Goal: Task Accomplishment & Management: Complete application form

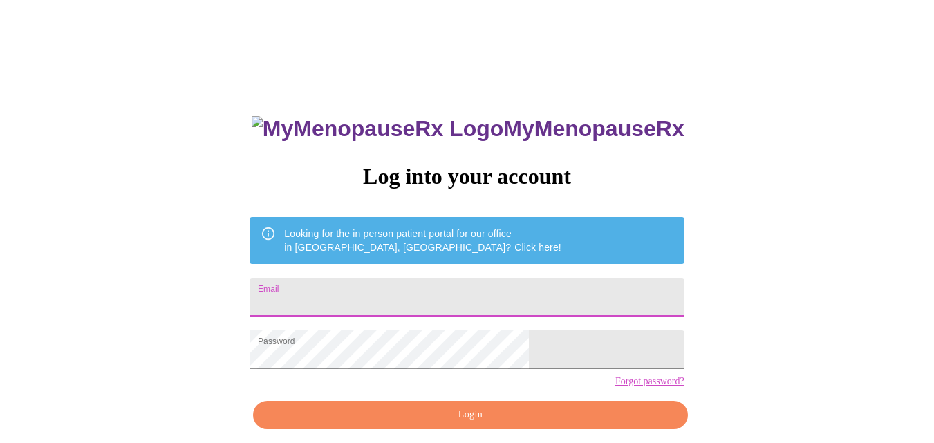
click at [433, 292] on input "Email" at bounding box center [466, 297] width 434 height 39
type input "[EMAIL_ADDRESS][DOMAIN_NAME]"
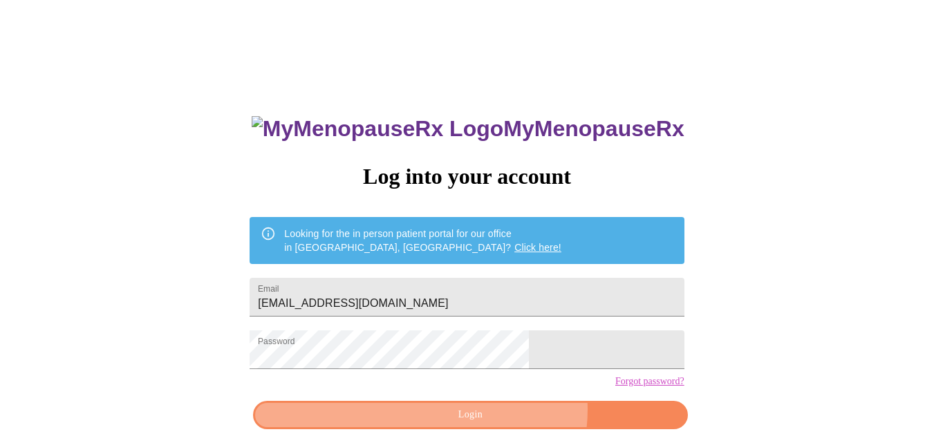
click at [498, 424] on span "Login" at bounding box center [470, 414] width 402 height 17
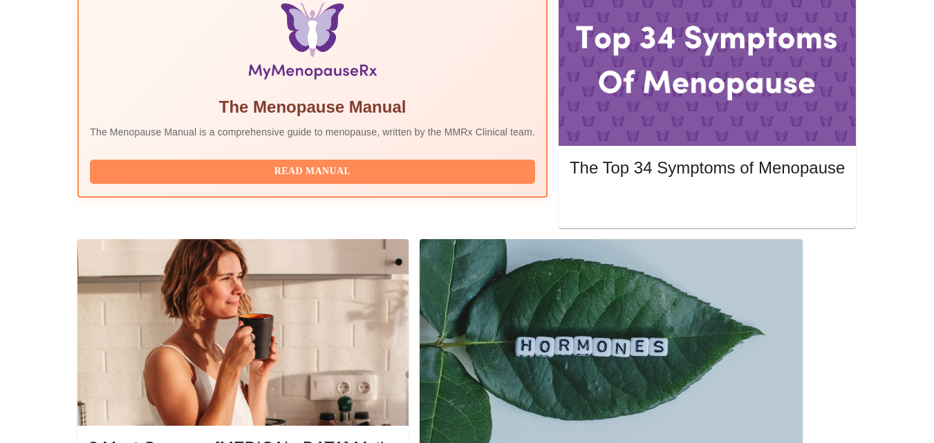
scroll to position [484, 0]
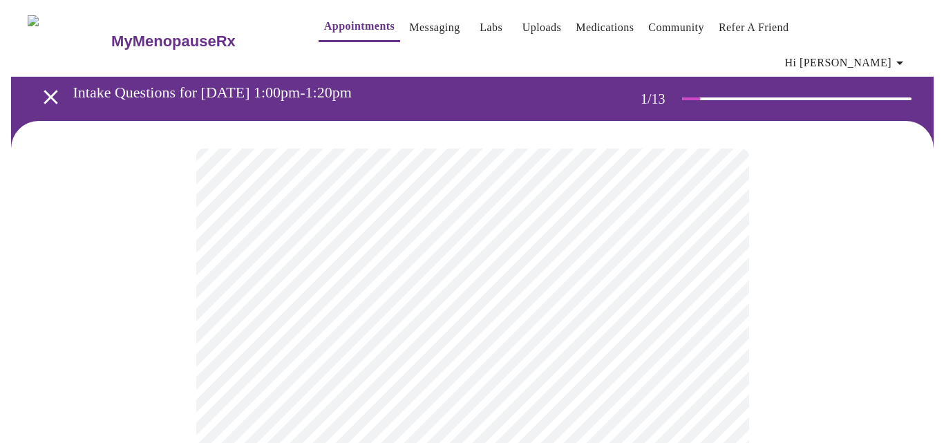
scroll to position [69, 0]
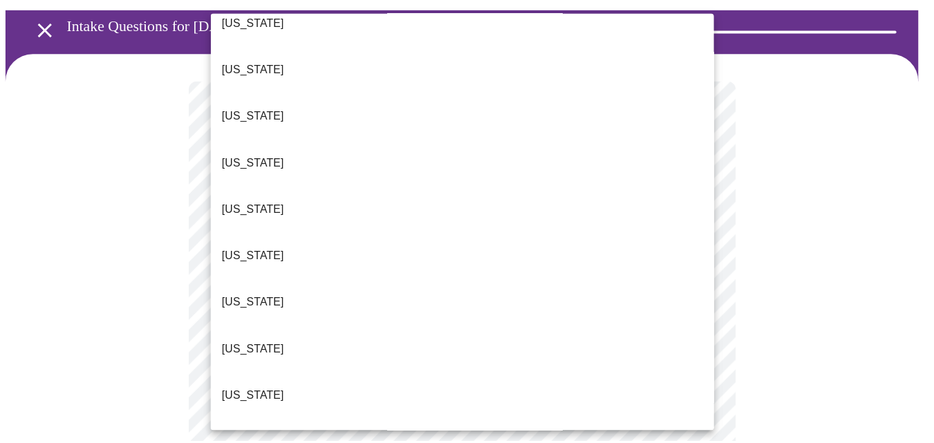
scroll to position [1387, 0]
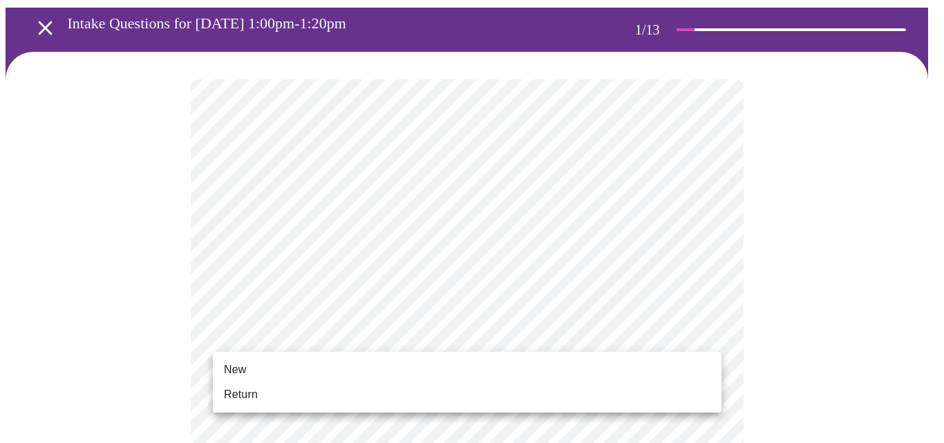
click at [255, 392] on span "Return" at bounding box center [241, 394] width 34 height 17
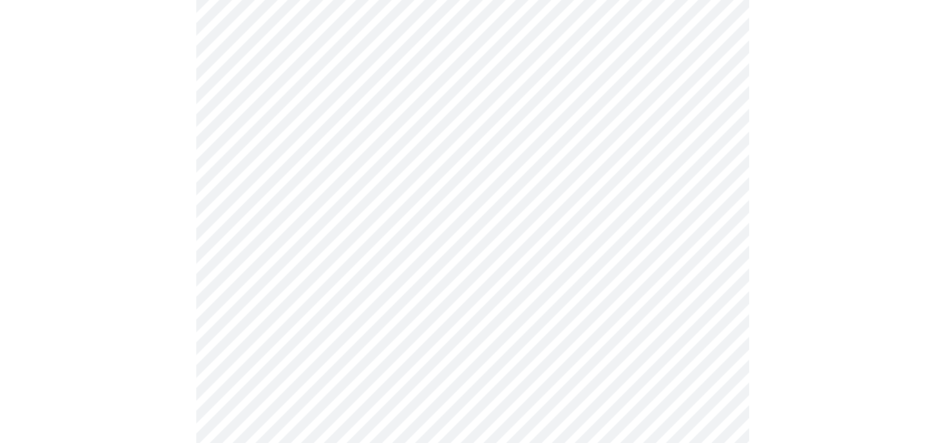
scroll to position [800, 0]
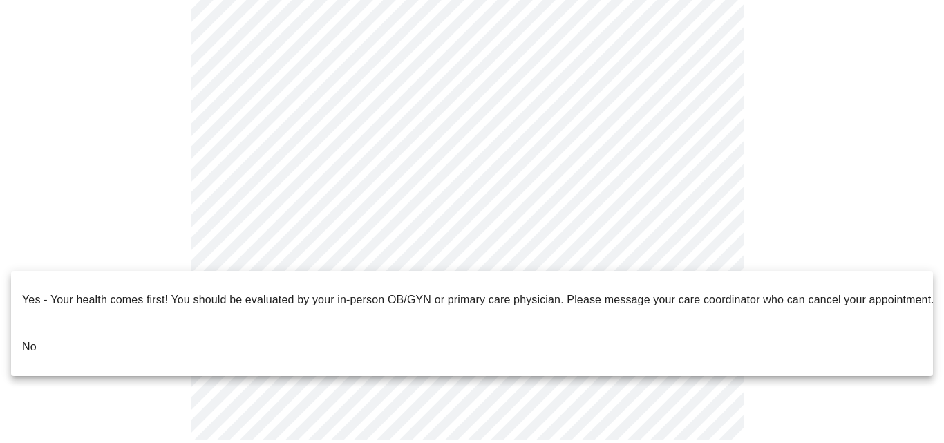
click at [31, 339] on p "No" at bounding box center [29, 347] width 15 height 17
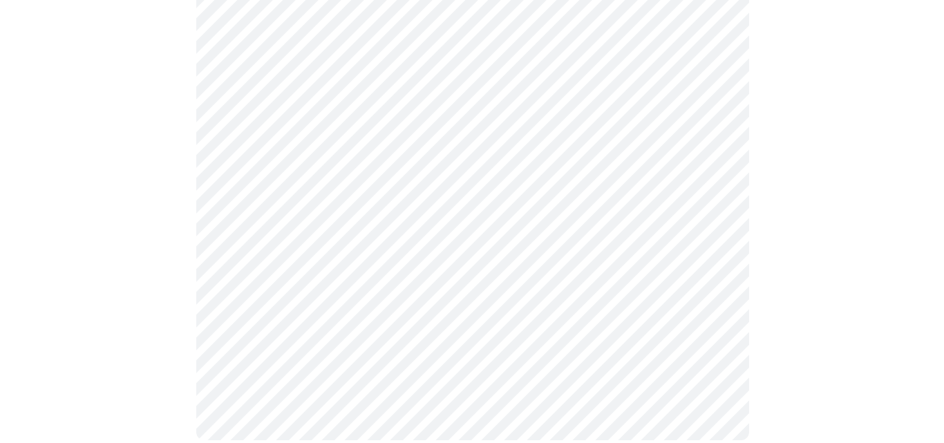
scroll to position [0, 0]
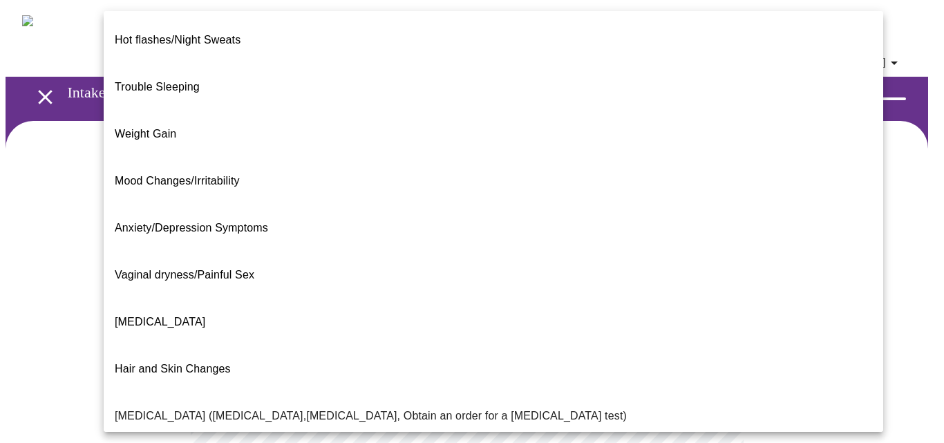
click at [385, 295] on body "MyMenopauseRx Appointments Messaging Labs Uploads Medications Community Refer a…" at bounding box center [472, 431] width 933 height 850
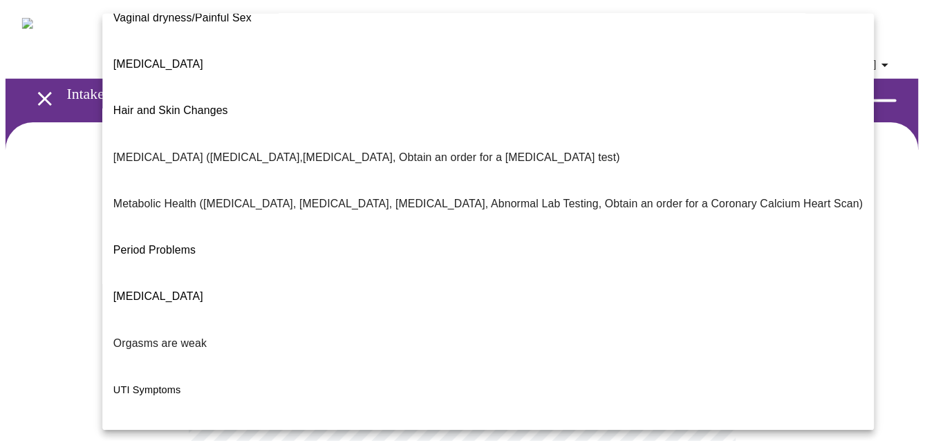
scroll to position [273, 0]
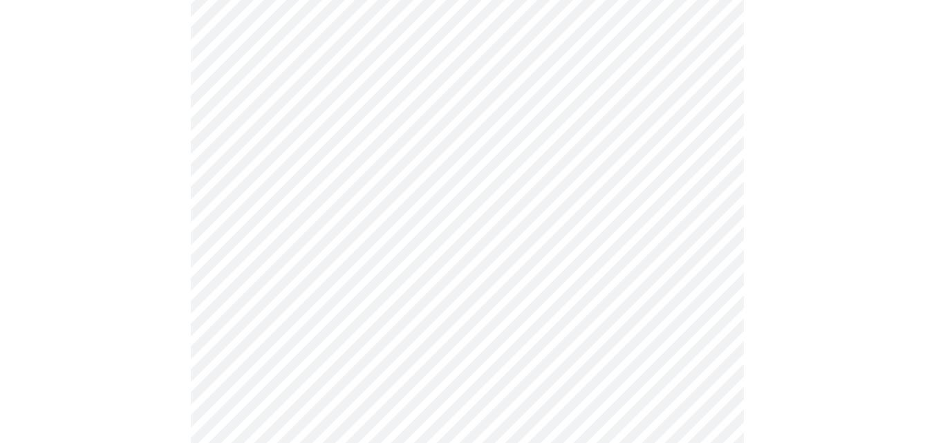
scroll to position [207, 0]
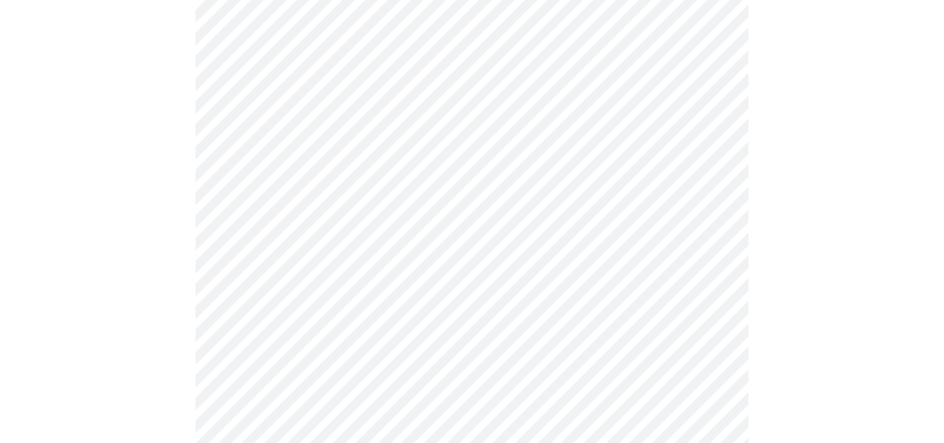
click at [346, 224] on body "MyMenopauseRx Appointments Messaging Labs Uploads Medications Community Refer a…" at bounding box center [472, 219] width 933 height 842
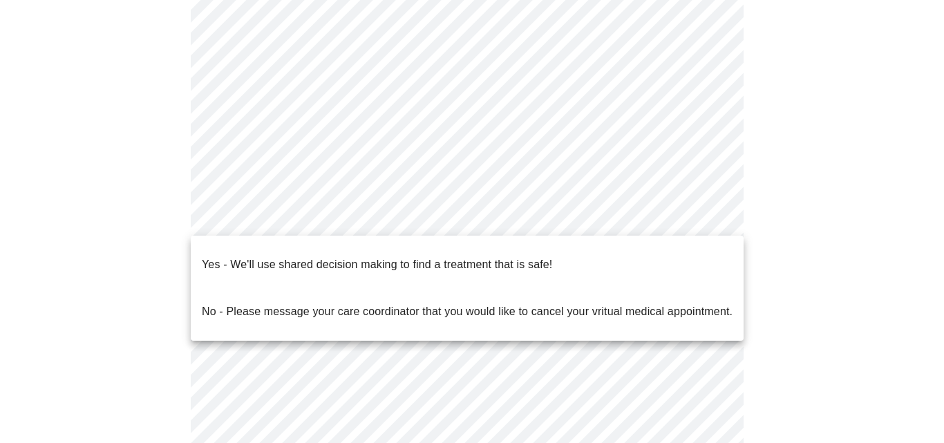
click at [330, 256] on p "Yes - We'll use shared decision making to find a treatment that is safe!" at bounding box center [377, 264] width 350 height 17
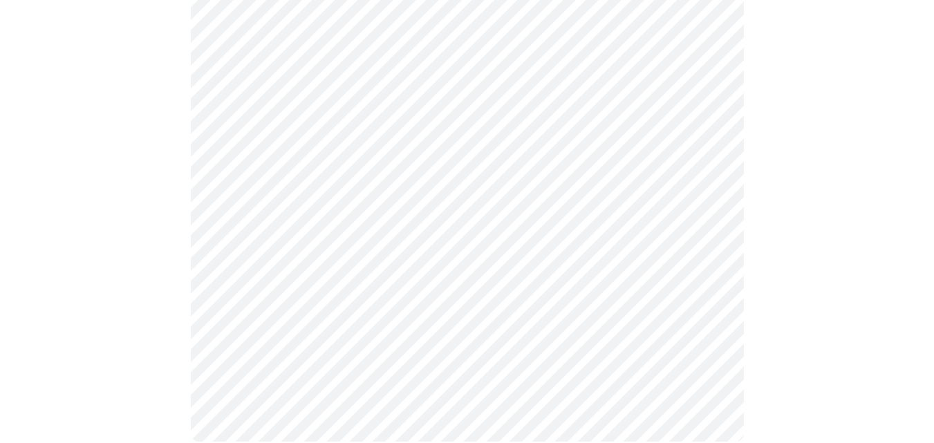
scroll to position [371, 0]
click at [174, 193] on div at bounding box center [467, 109] width 923 height 718
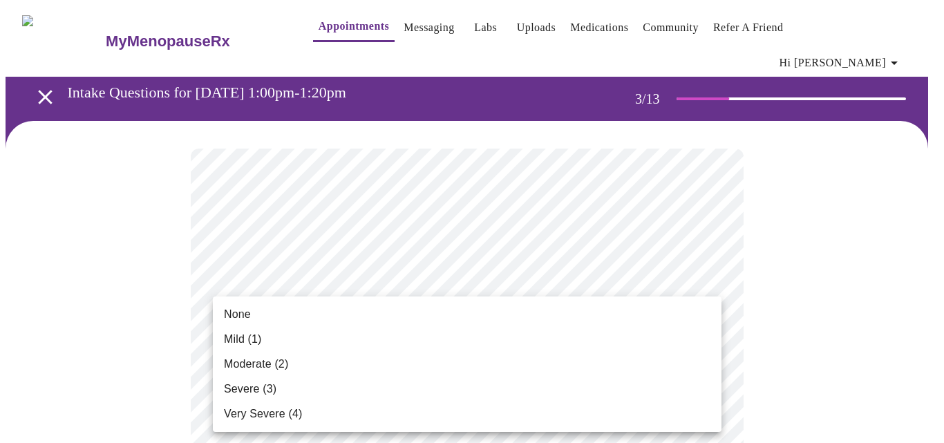
click at [182, 265] on div at bounding box center [472, 221] width 944 height 443
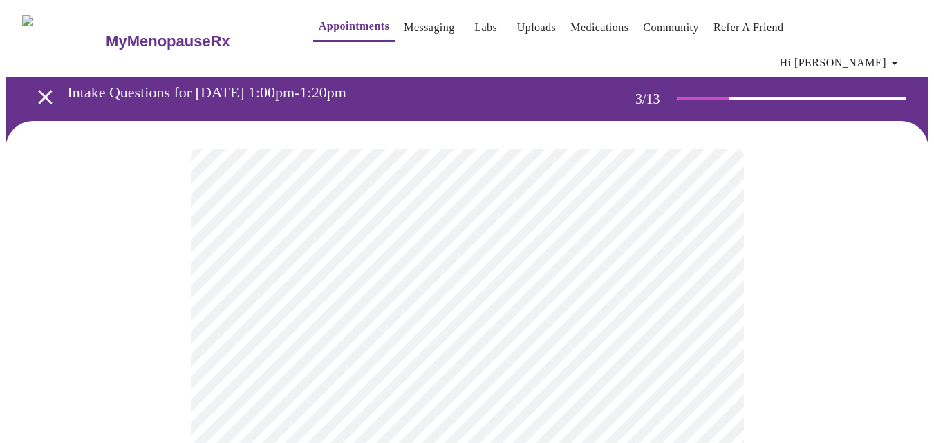
scroll to position [69, 0]
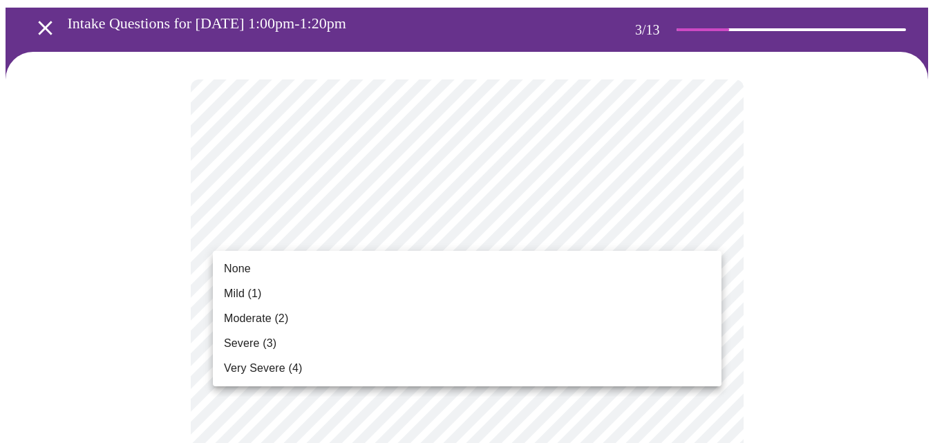
click at [147, 247] on div at bounding box center [472, 221] width 944 height 443
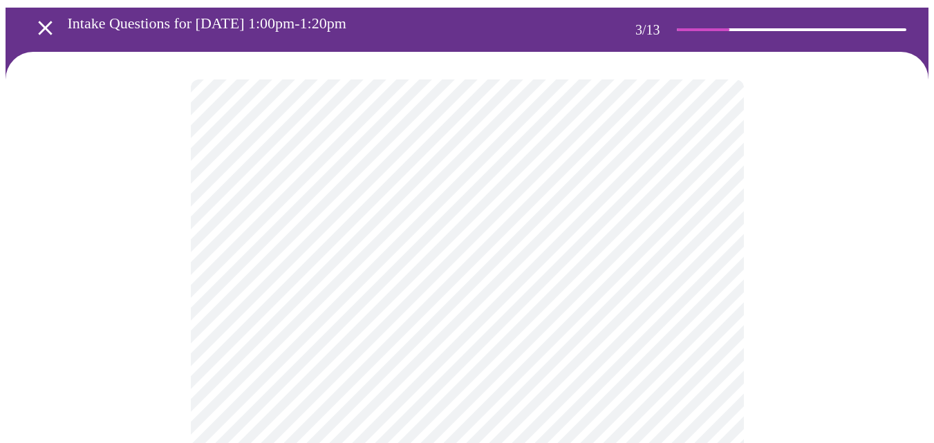
scroll to position [138, 0]
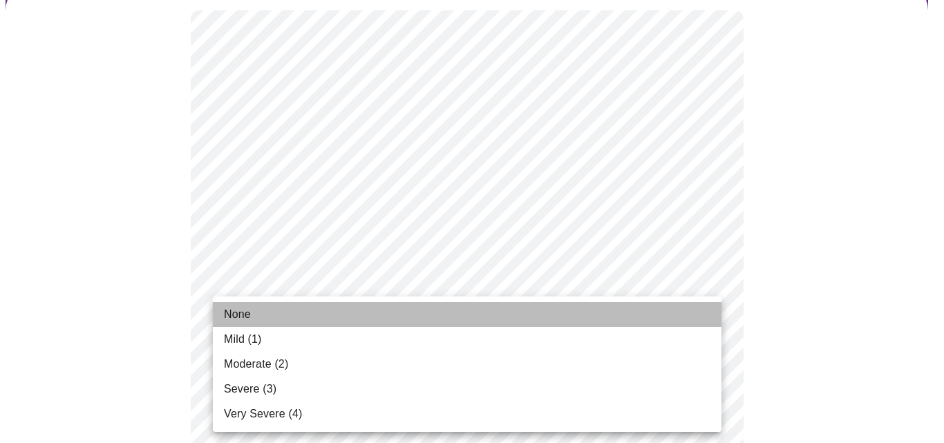
click at [249, 316] on span "None" at bounding box center [237, 314] width 27 height 17
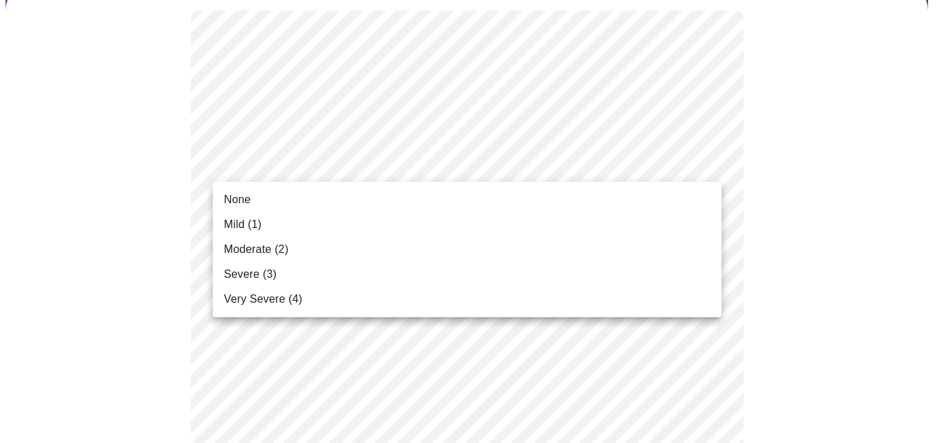
click at [269, 205] on li "None" at bounding box center [467, 199] width 509 height 25
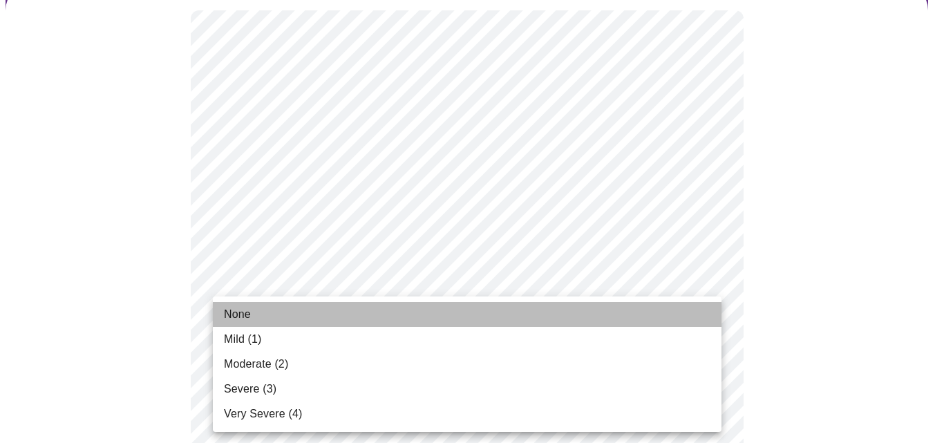
click at [246, 310] on span "None" at bounding box center [237, 314] width 27 height 17
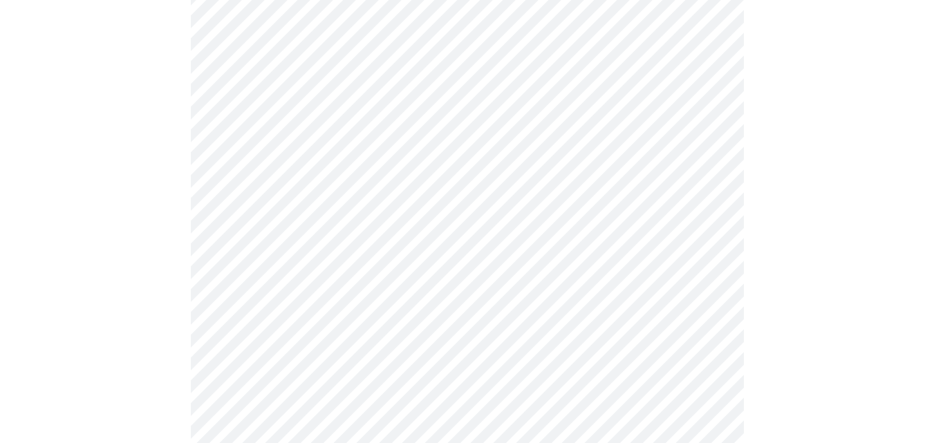
scroll to position [346, 0]
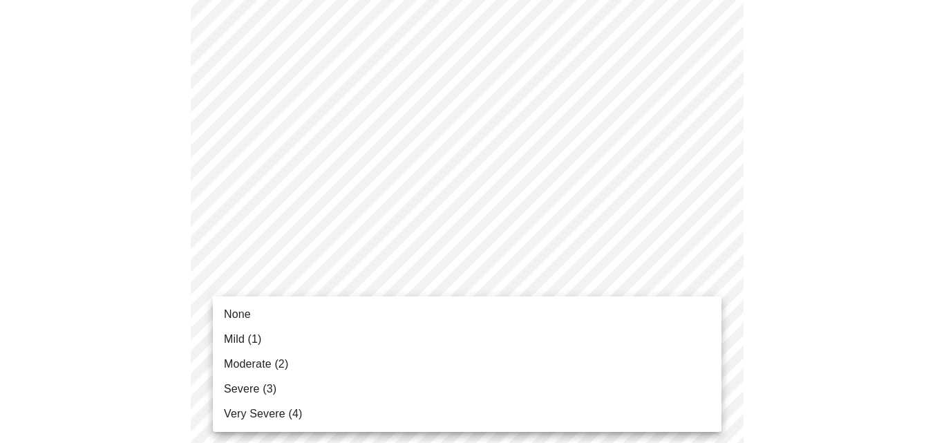
click at [253, 339] on span "Mild (1)" at bounding box center [243, 339] width 38 height 17
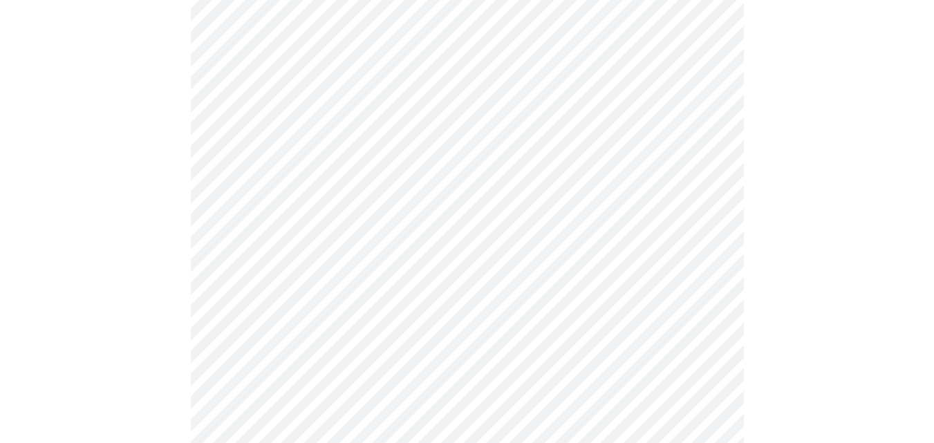
scroll to position [415, 0]
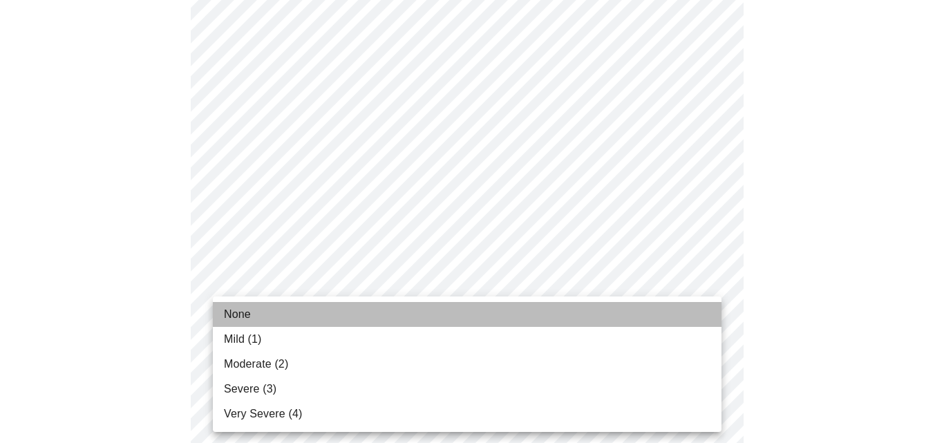
click at [352, 315] on li "None" at bounding box center [467, 314] width 509 height 25
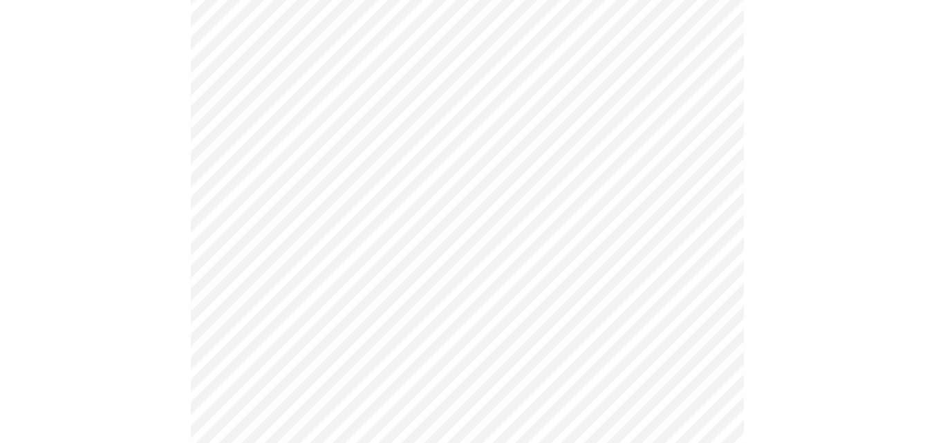
scroll to position [484, 0]
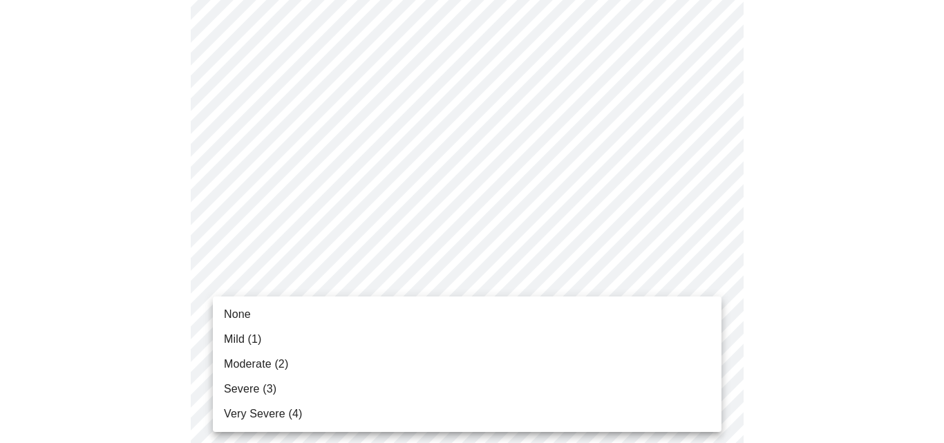
click at [347, 332] on body "MyMenopauseRx Appointments Messaging Labs Uploads Medications Community Refer a…" at bounding box center [472, 402] width 933 height 1761
click at [348, 322] on li "None" at bounding box center [467, 314] width 509 height 25
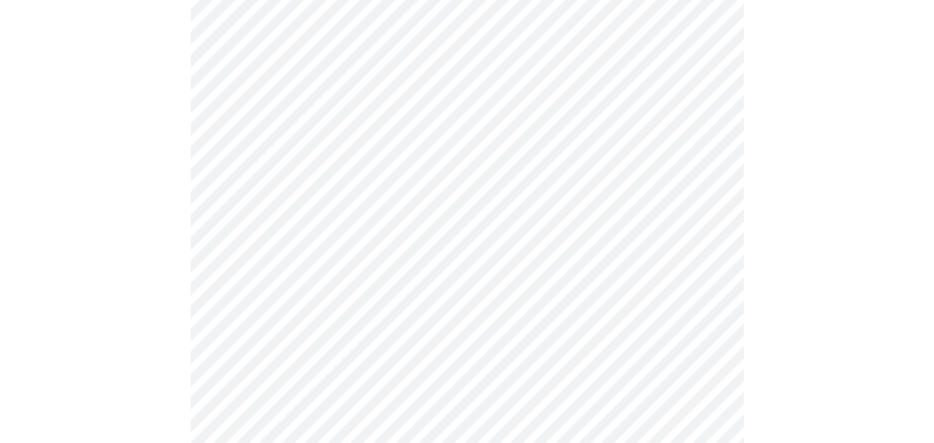
scroll to position [622, 0]
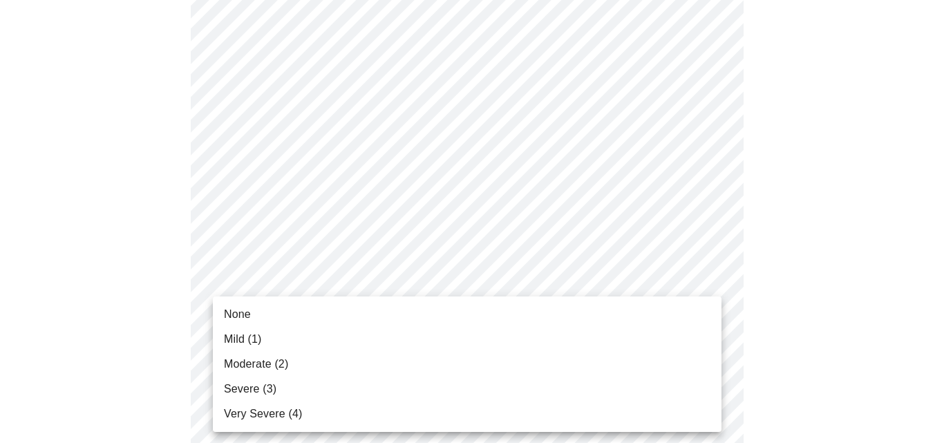
click at [327, 304] on body "MyMenopauseRx Appointments Messaging Labs Uploads Medications Community Refer a…" at bounding box center [472, 254] width 933 height 1741
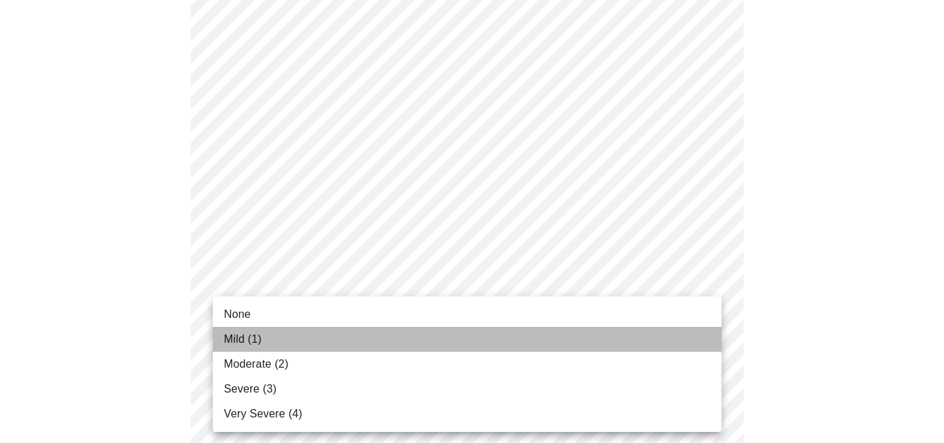
click at [274, 344] on li "Mild (1)" at bounding box center [467, 339] width 509 height 25
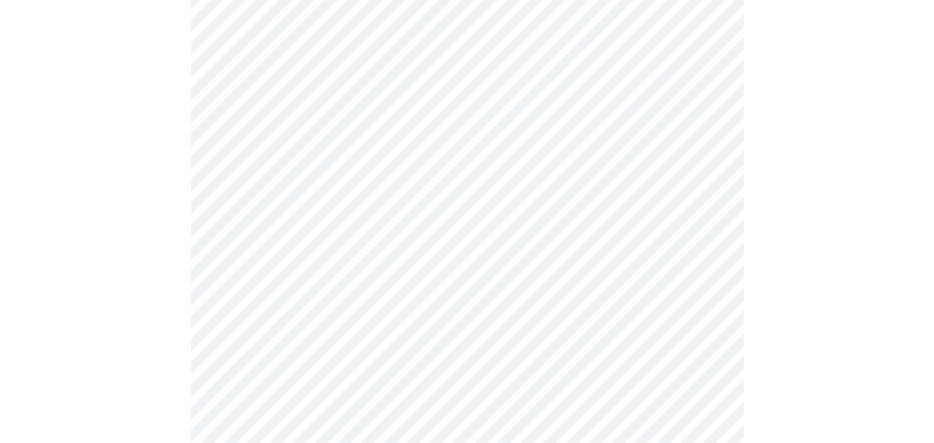
scroll to position [829, 0]
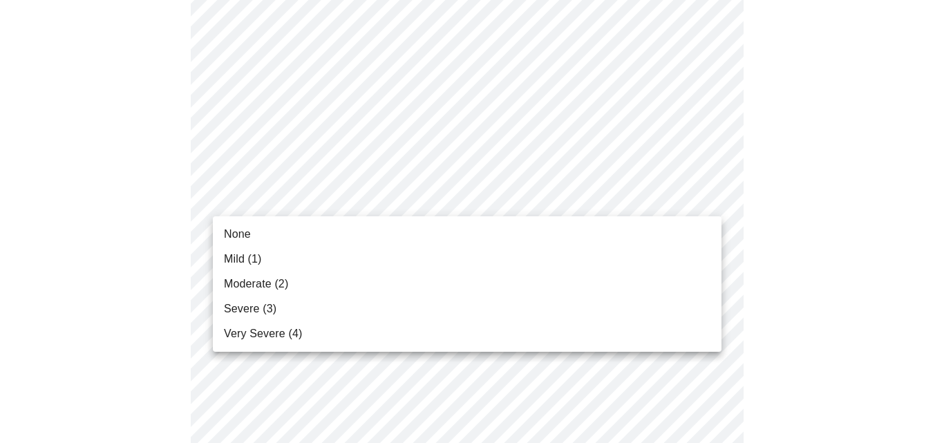
click at [342, 198] on body "MyMenopauseRx Appointments Messaging Labs Uploads Medications Community Refer a…" at bounding box center [472, 37] width 933 height 1722
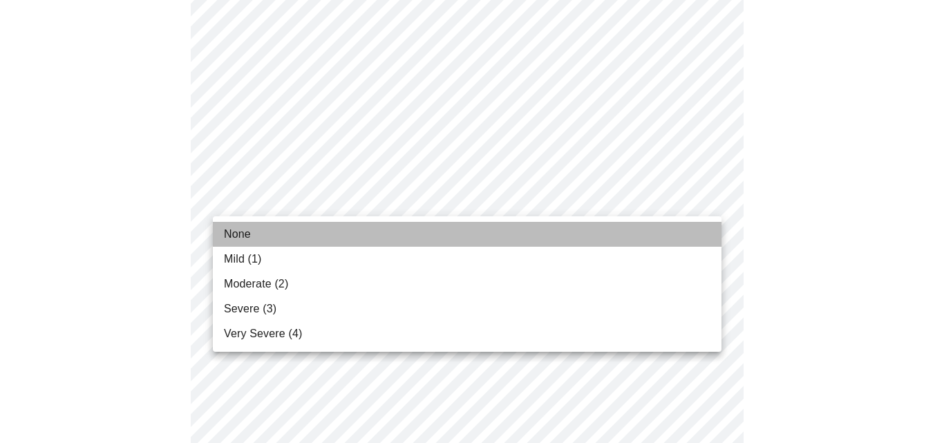
click at [303, 235] on li "None" at bounding box center [467, 234] width 509 height 25
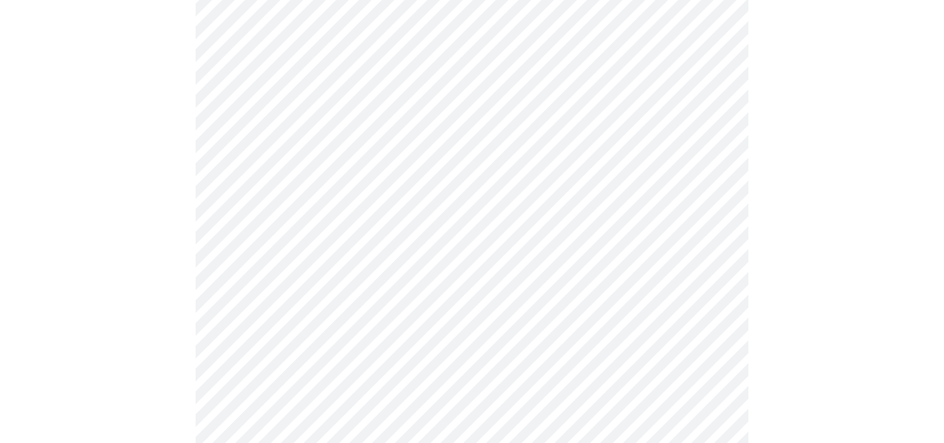
click at [312, 312] on body "MyMenopauseRx Appointments Messaging Labs Uploads Medications Community Refer a…" at bounding box center [472, 27] width 933 height 1703
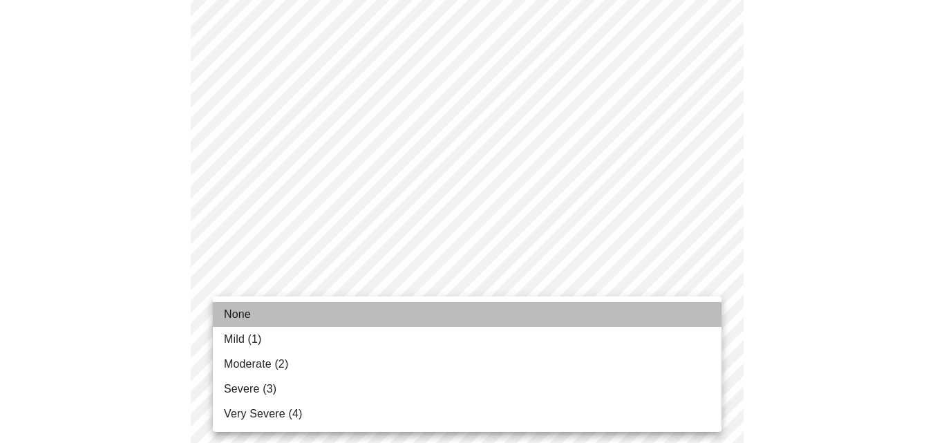
click at [245, 318] on span "None" at bounding box center [237, 314] width 27 height 17
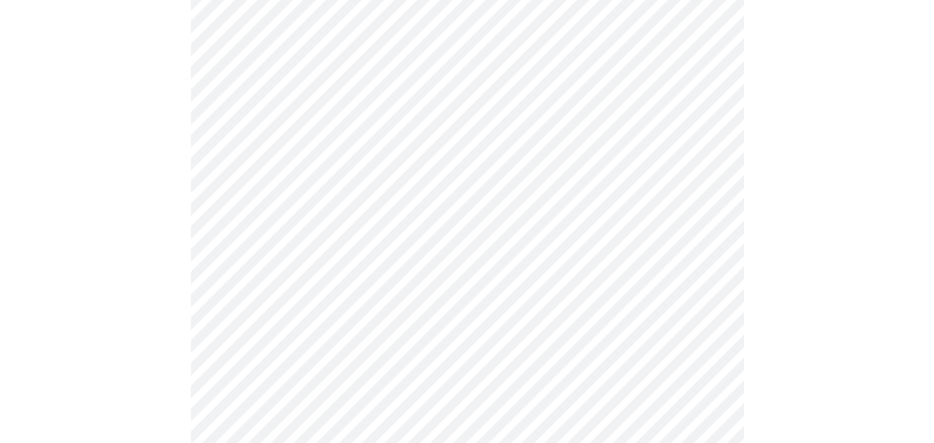
scroll to position [967, 0]
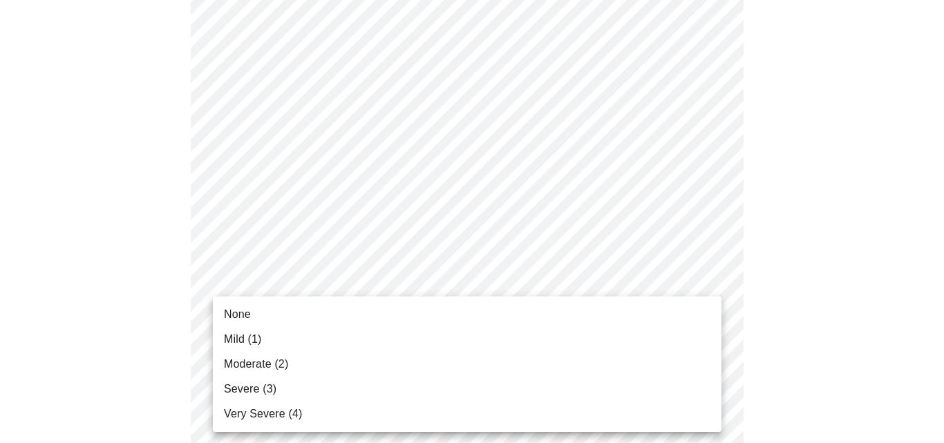
click at [249, 308] on span "None" at bounding box center [237, 314] width 27 height 17
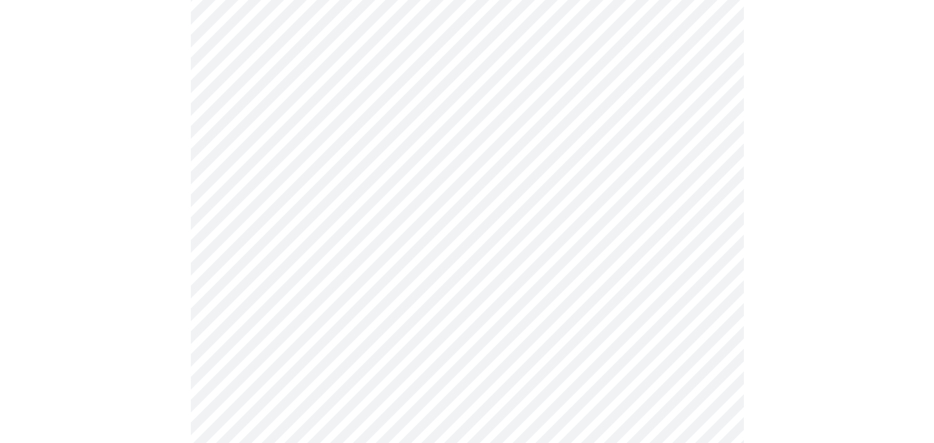
scroll to position [1106, 0]
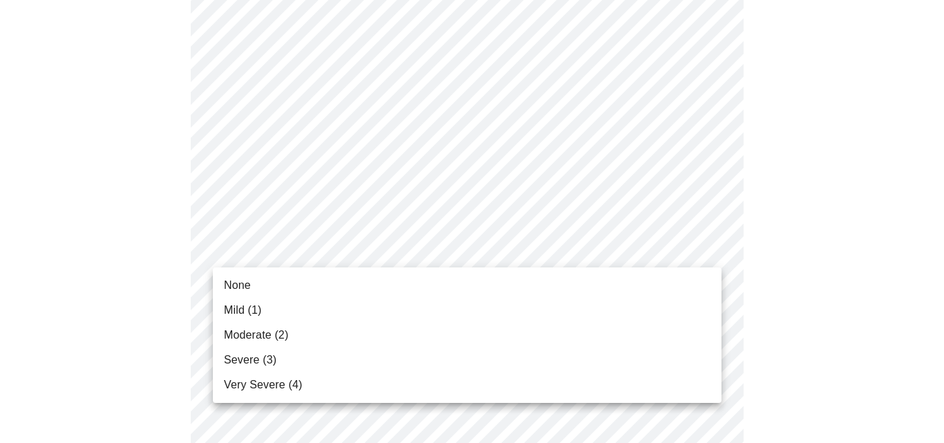
click at [249, 286] on span "None" at bounding box center [237, 285] width 27 height 17
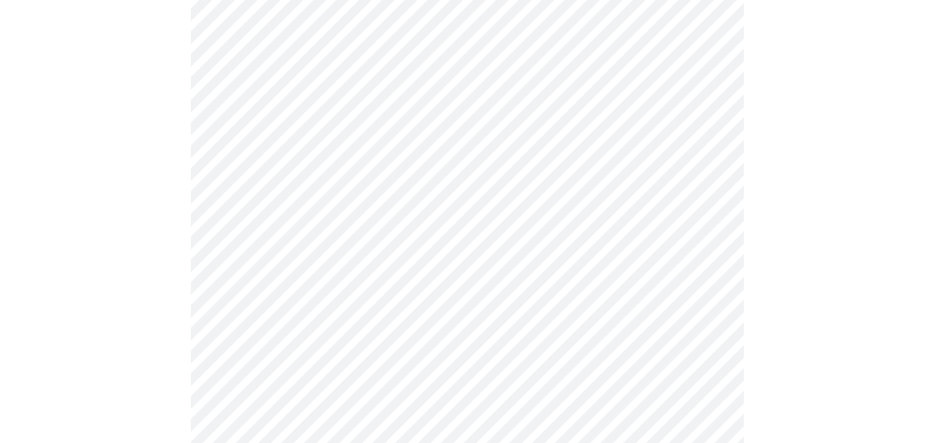
scroll to position [553, 0]
click at [322, 292] on body "MyMenopauseRx Appointments Messaging Labs Uploads Medications Community Refer a…" at bounding box center [467, 144] width 923 height 1383
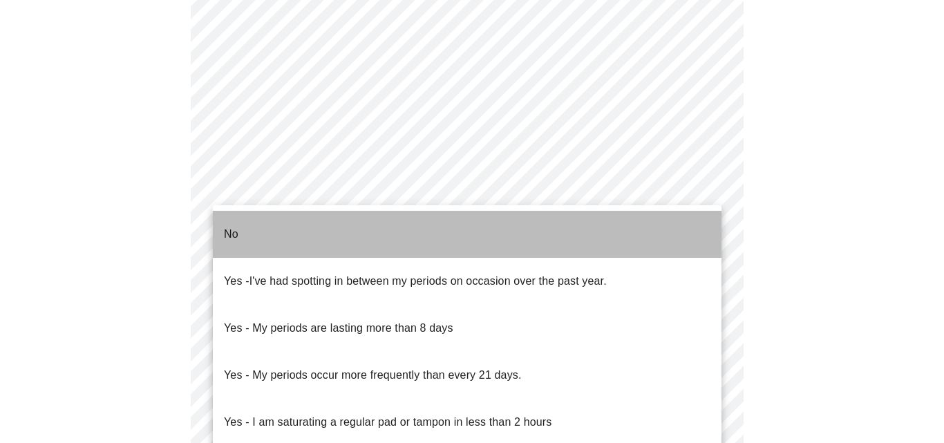
click at [325, 223] on li "No" at bounding box center [467, 234] width 509 height 47
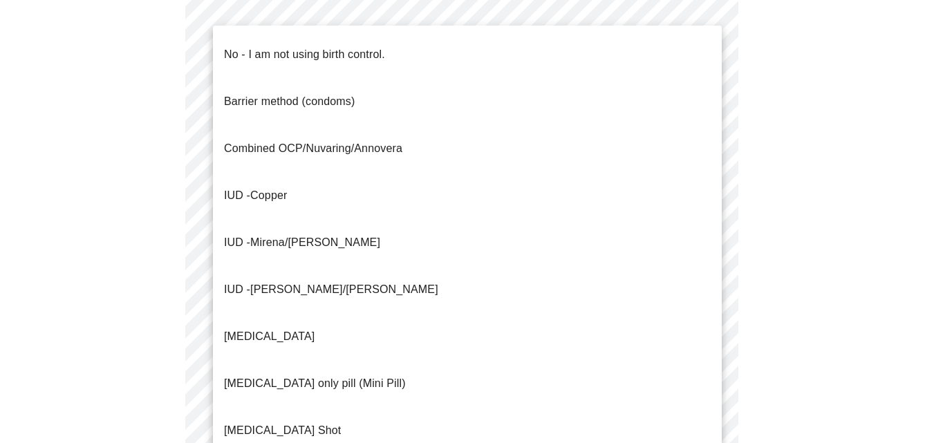
click at [319, 387] on body "MyMenopauseRx Appointments Messaging Labs Uploads Medications Community Refer a…" at bounding box center [467, 140] width 923 height 1375
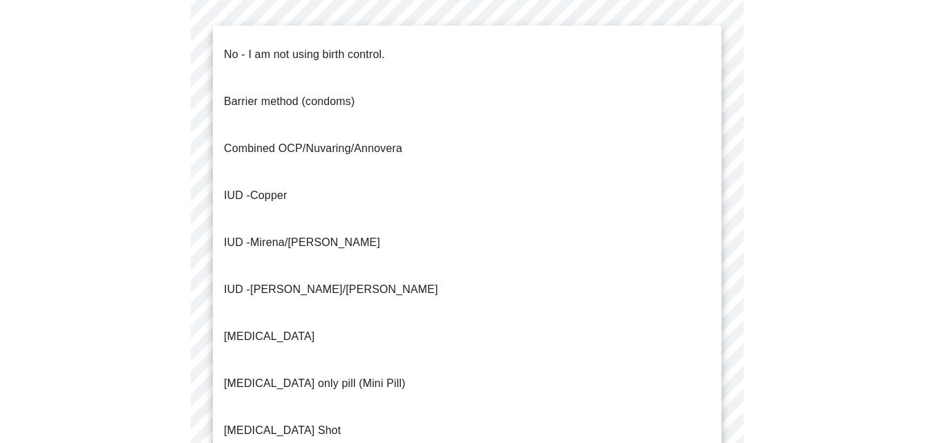
click at [234, 48] on p "No - I am not using birth control." at bounding box center [304, 54] width 161 height 17
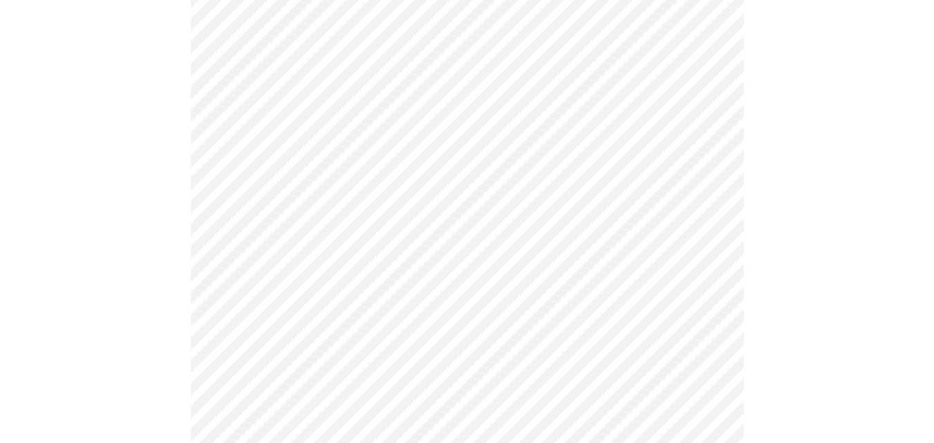
scroll to position [760, 0]
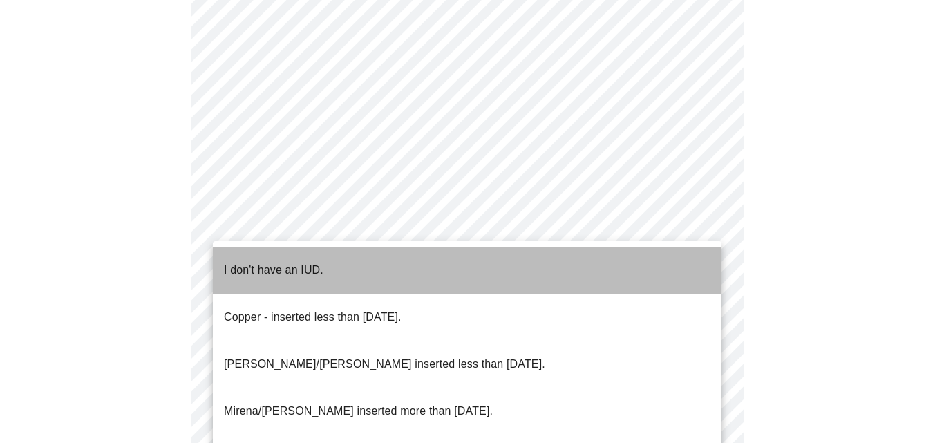
click at [278, 262] on p "I don't have an IUD." at bounding box center [274, 270] width 100 height 17
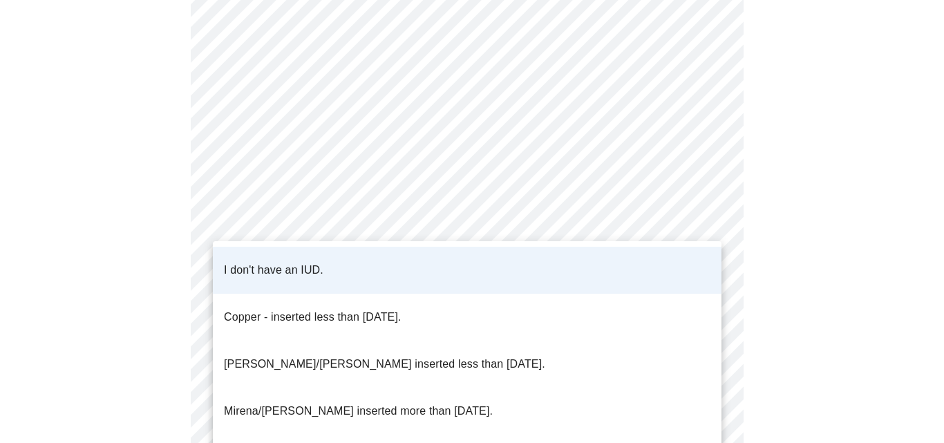
click at [182, 288] on div at bounding box center [472, 221] width 944 height 443
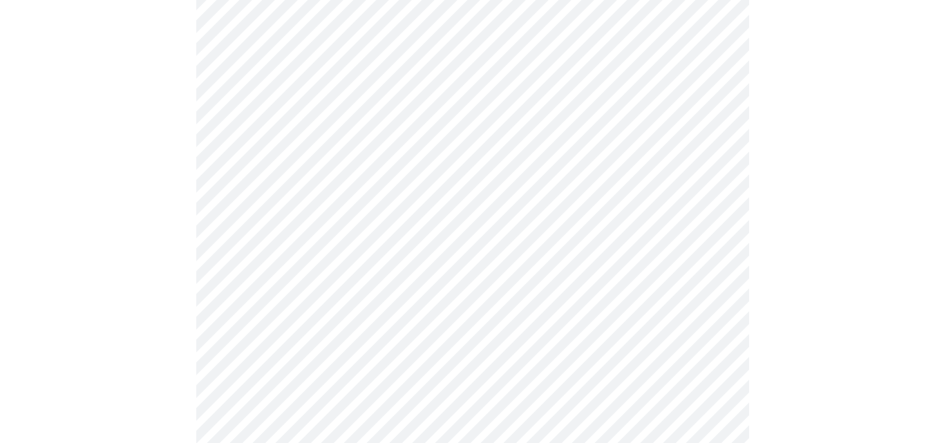
scroll to position [896, 0]
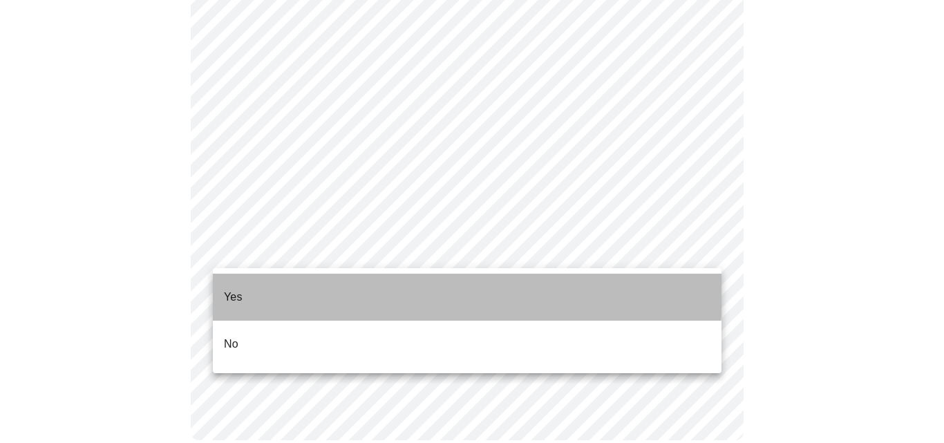
click at [260, 281] on li "Yes" at bounding box center [467, 297] width 509 height 47
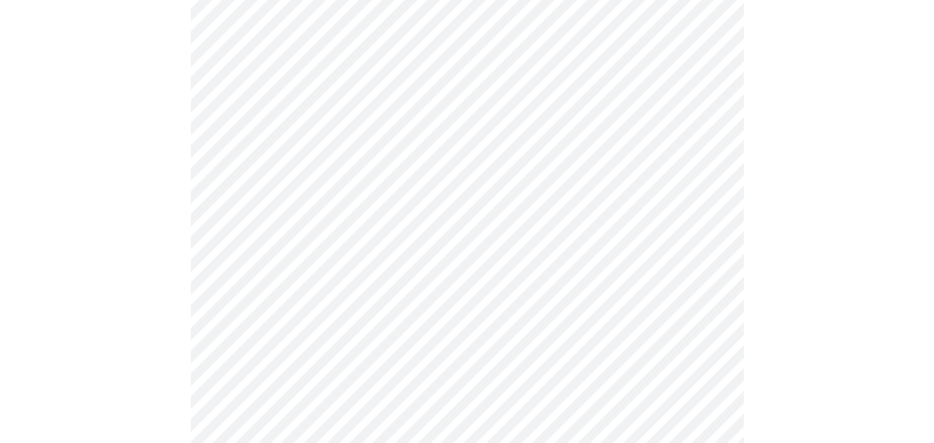
scroll to position [138, 0]
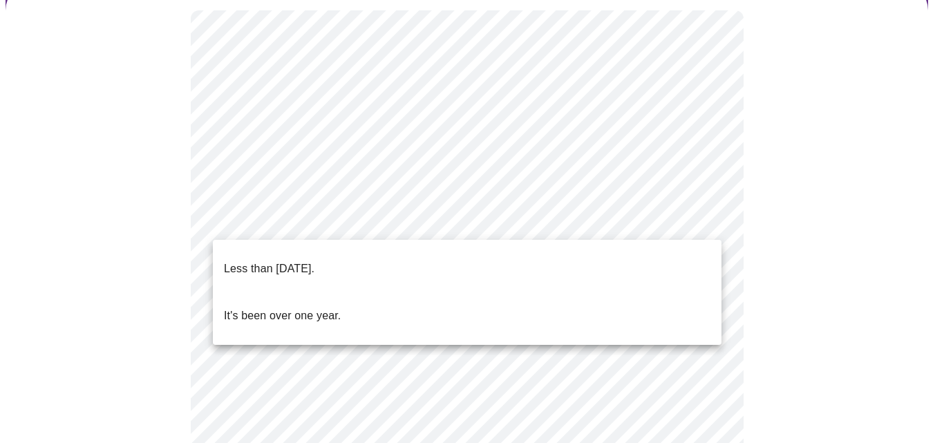
click at [305, 227] on body "MyMenopauseRx Appointments Messaging Labs Uploads Medications Community Refer a…" at bounding box center [472, 391] width 933 height 1049
click at [294, 261] on p "Less than [DATE]." at bounding box center [269, 269] width 91 height 17
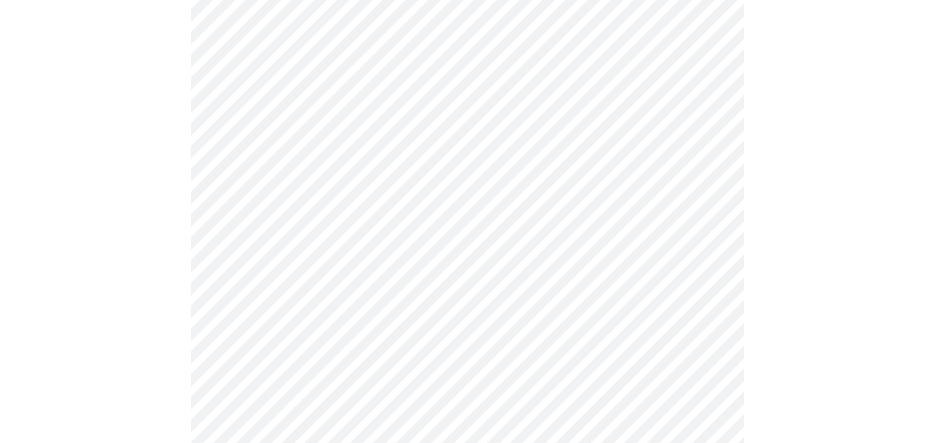
scroll to position [276, 0]
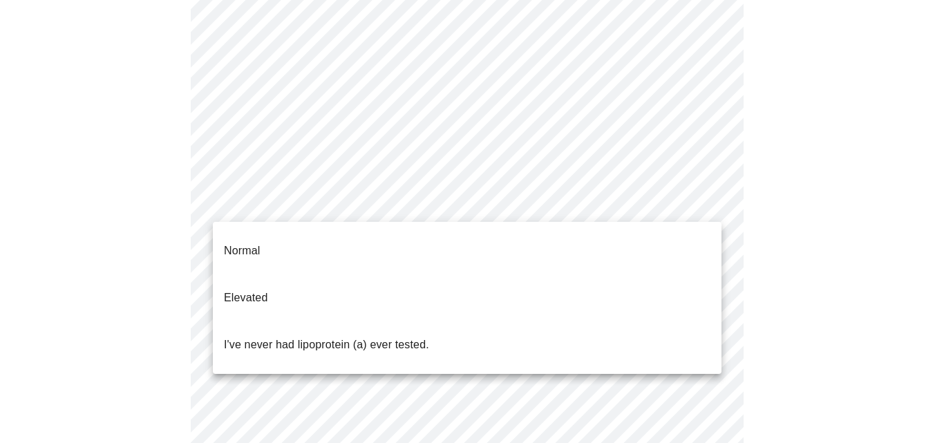
click at [286, 202] on body "MyMenopauseRx Appointments Messaging Labs Uploads Medications Community Refer a…" at bounding box center [472, 249] width 933 height 1041
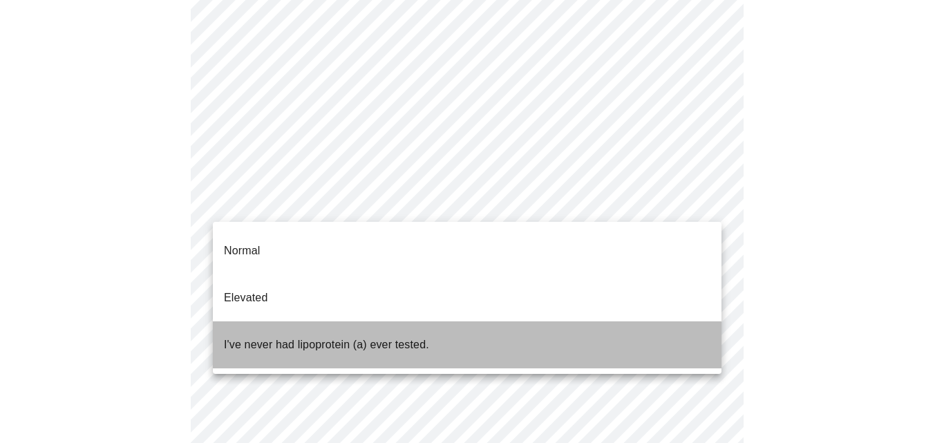
click at [256, 337] on p "I've never had lipoprotein (a) ever tested." at bounding box center [326, 345] width 205 height 17
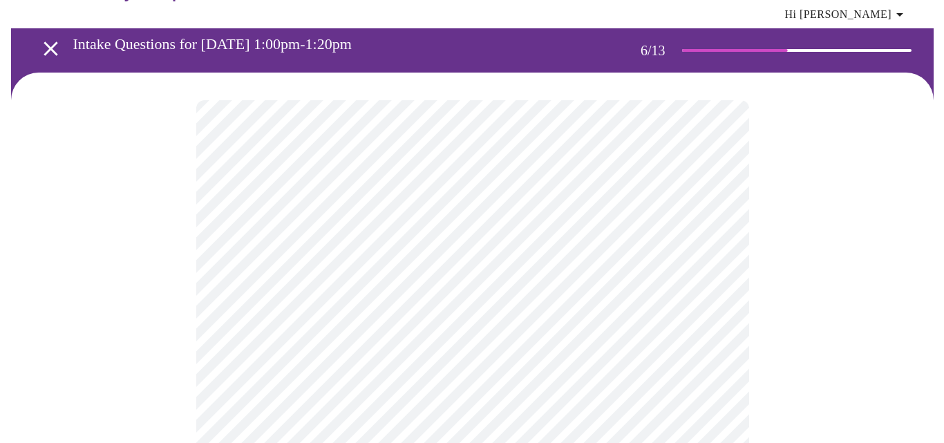
scroll to position [69, 0]
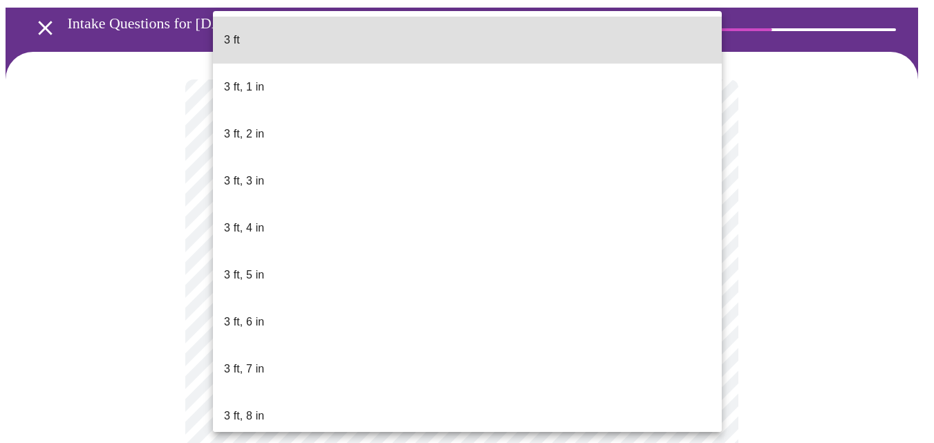
click at [281, 335] on body "MyMenopauseRx Appointments Messaging Labs Uploads Medications Community Refer a…" at bounding box center [467, 305] width 923 height 738
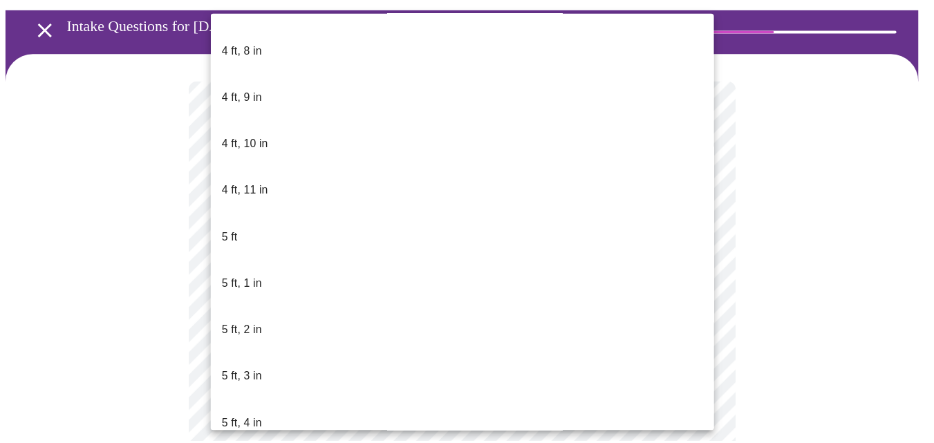
scroll to position [898, 0]
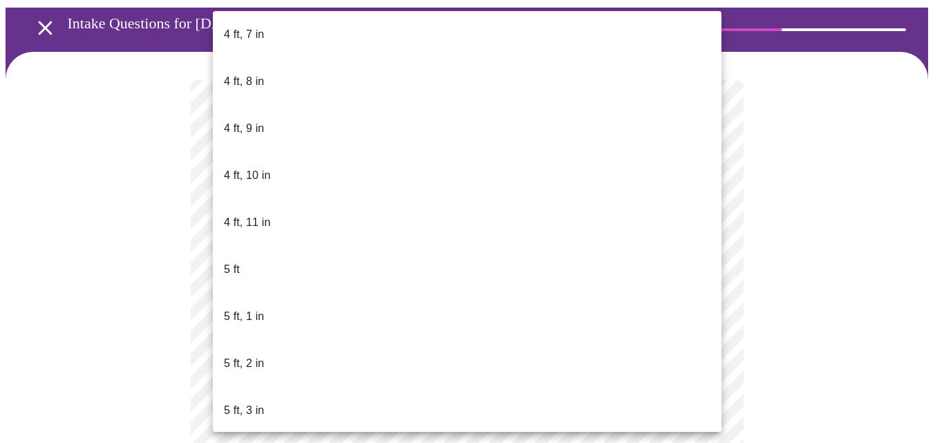
click at [244, 402] on p "5 ft, 3 in" at bounding box center [244, 410] width 40 height 17
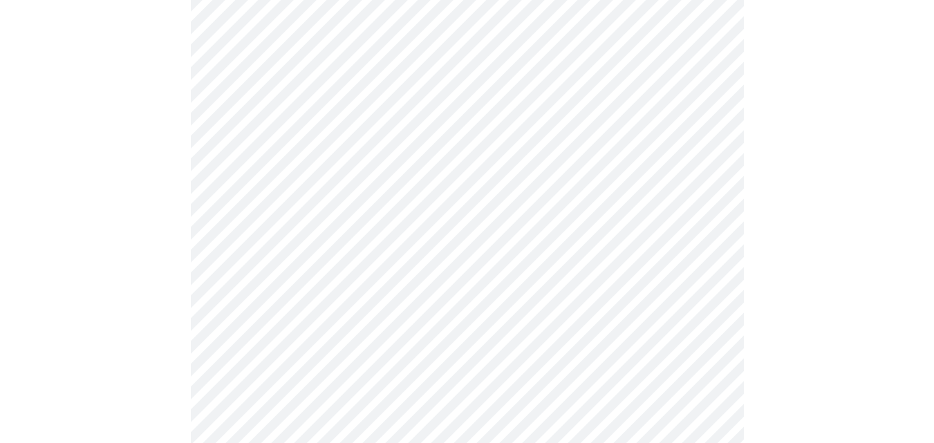
scroll to position [3593, 0]
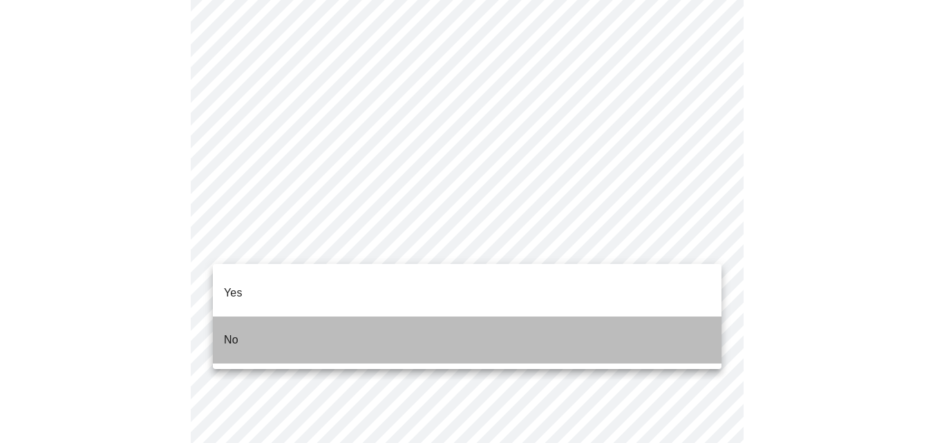
click at [249, 324] on li "No" at bounding box center [467, 339] width 509 height 47
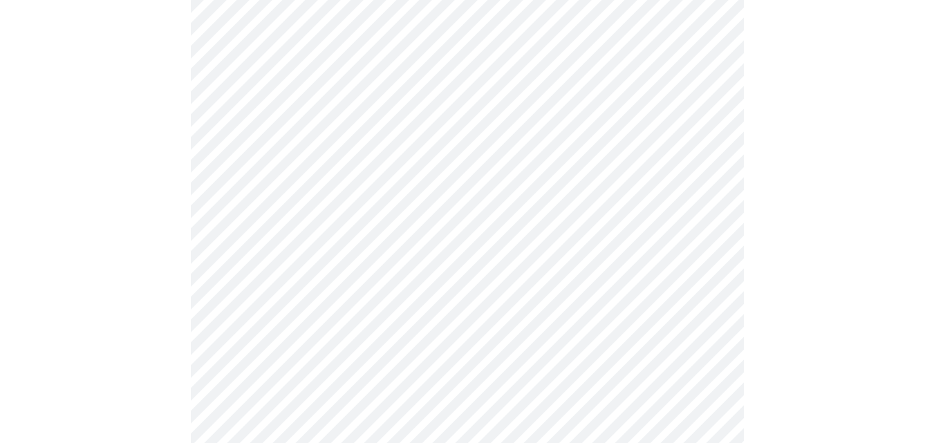
scroll to position [3870, 0]
